Goal: Information Seeking & Learning: Check status

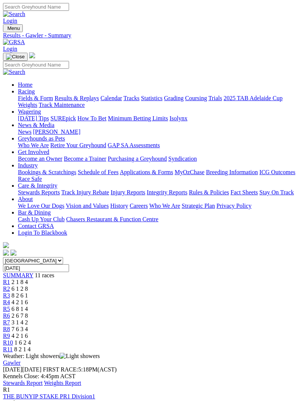
click at [43, 380] on link "Stewards Report" at bounding box center [23, 383] width 40 height 6
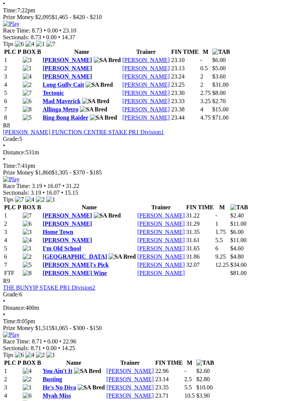
scroll to position [1234, 0]
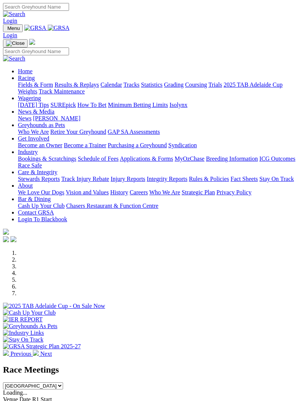
scroll to position [800, 0]
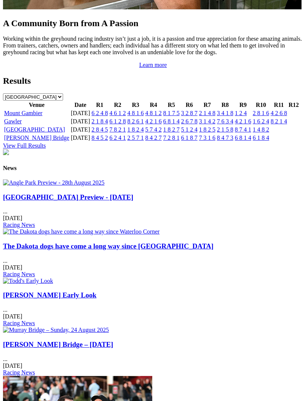
click at [22, 124] on link "Gawler" at bounding box center [13, 121] width 18 height 6
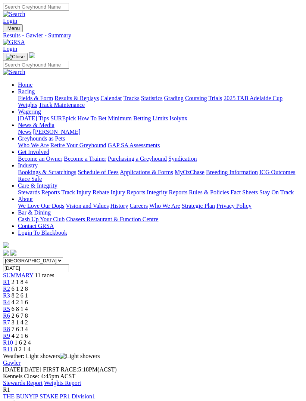
click at [43, 380] on link "Stewards Report" at bounding box center [23, 383] width 40 height 6
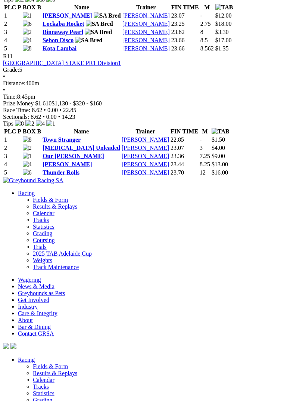
scroll to position [1717, 0]
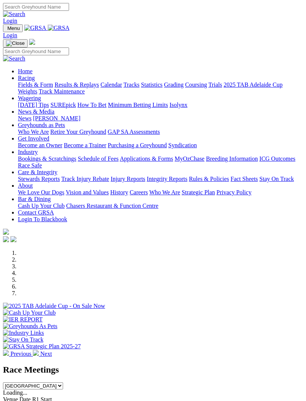
scroll to position [800, 0]
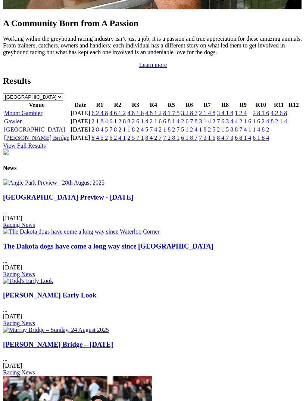
click at [19, 116] on link "Mount Gambier" at bounding box center [23, 113] width 38 height 6
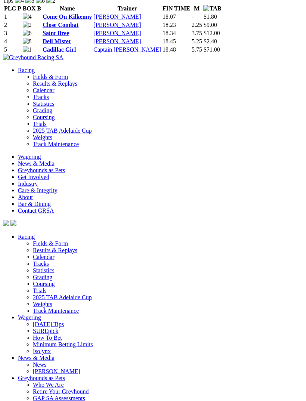
scroll to position [1853, 0]
